Goal: Find specific page/section: Find specific page/section

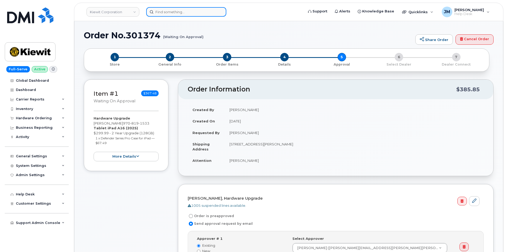
click at [192, 8] on input at bounding box center [186, 12] width 80 height 10
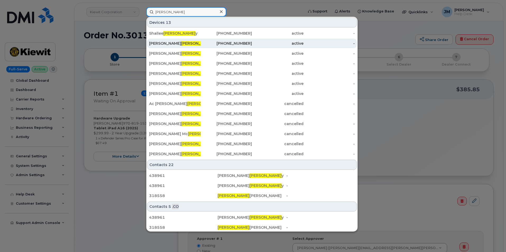
type input "clune"
click at [181, 42] on span "CLUNE" at bounding box center [197, 43] width 32 height 5
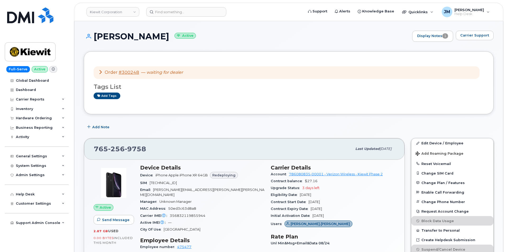
drag, startPoint x: 165, startPoint y: 36, endPoint x: 94, endPoint y: 39, distance: 71.7
click at [94, 39] on h1 "KAITLYN CLUNE Active" at bounding box center [247, 36] width 326 height 9
copy h1 "KAITLYN CLUNE"
click at [168, 13] on input at bounding box center [186, 12] width 80 height 10
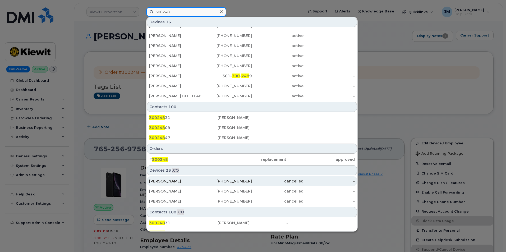
scroll to position [145, 0]
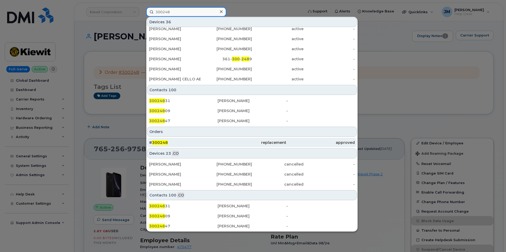
type input "300248"
click at [161, 141] on span "300248" at bounding box center [160, 142] width 16 height 5
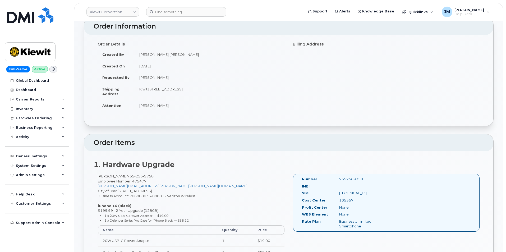
scroll to position [26, 0]
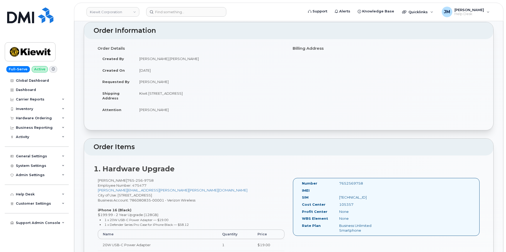
drag, startPoint x: 158, startPoint y: 98, endPoint x: 136, endPoint y: 90, distance: 23.4
click at [136, 90] on td "Kiwit [STREET_ADDRESS]" at bounding box center [210, 96] width 150 height 16
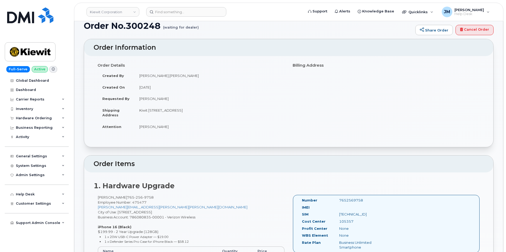
scroll to position [0, 0]
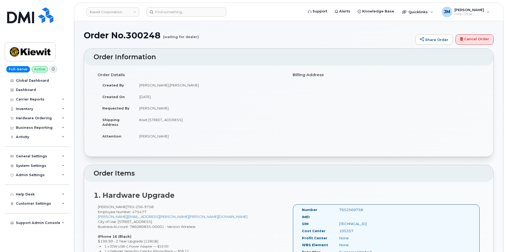
copy td "Kiwit [STREET_ADDRESS]"
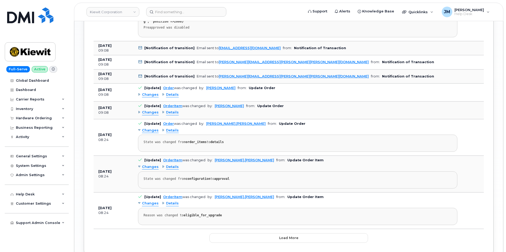
scroll to position [682, 0]
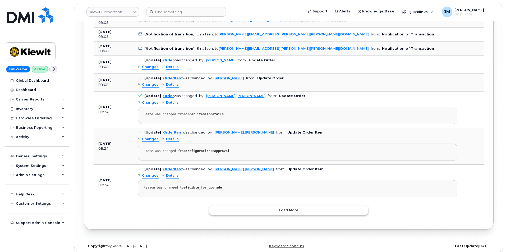
click at [293, 205] on button "Load more" at bounding box center [288, 210] width 159 height 10
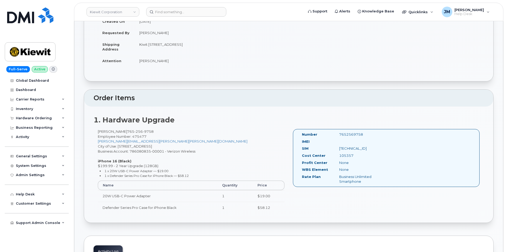
scroll to position [75, 0]
click at [150, 46] on td "Kiwit [STREET_ADDRESS]" at bounding box center [210, 47] width 150 height 16
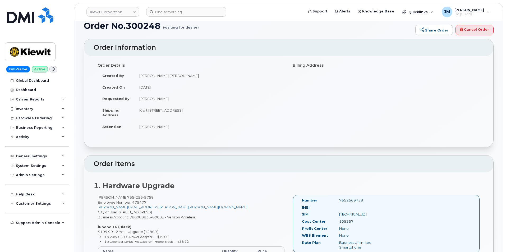
scroll to position [0, 0]
